Goal: Find contact information: Obtain details needed to contact an individual or organization

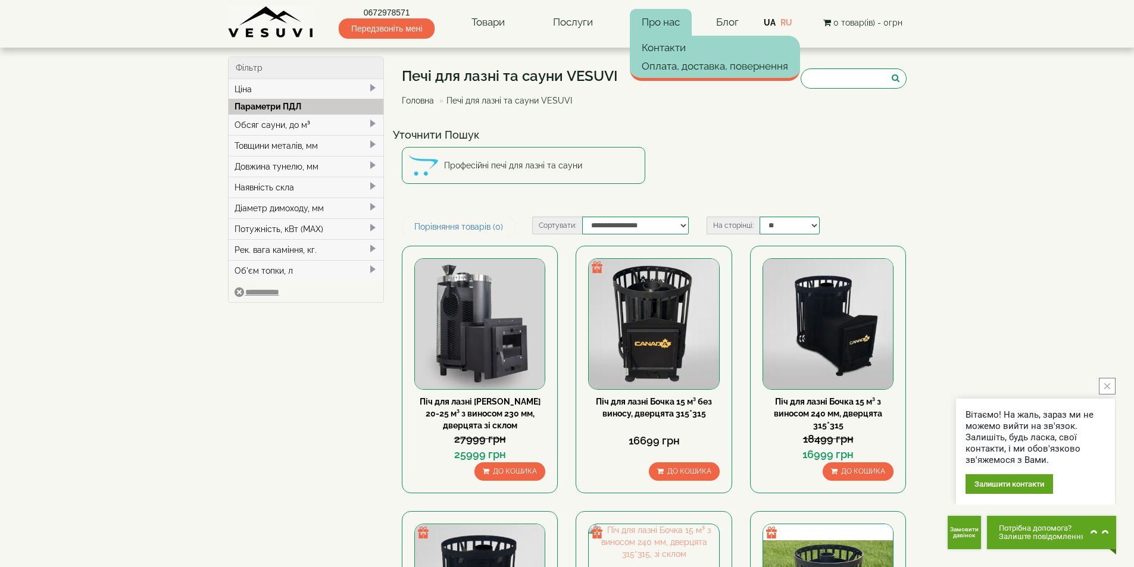
click at [662, 26] on link "Про нас" at bounding box center [661, 22] width 62 height 27
click at [668, 45] on link "Контакти" at bounding box center [715, 48] width 170 height 18
